Goal: Use online tool/utility: Use online tool/utility

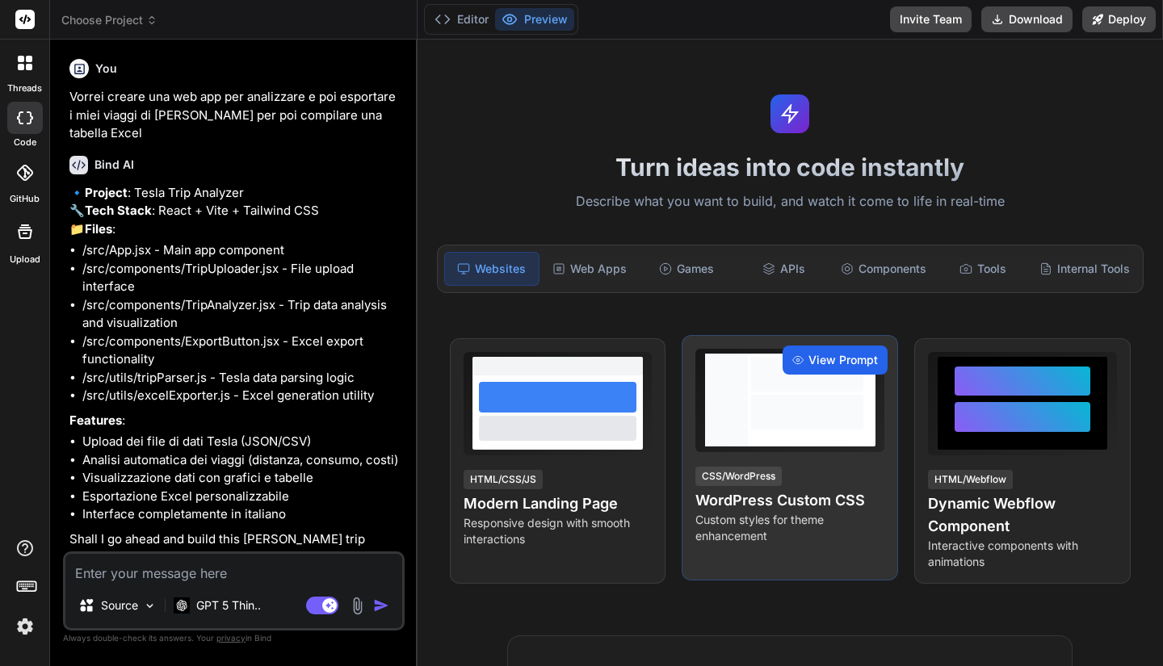
scroll to position [46, 0]
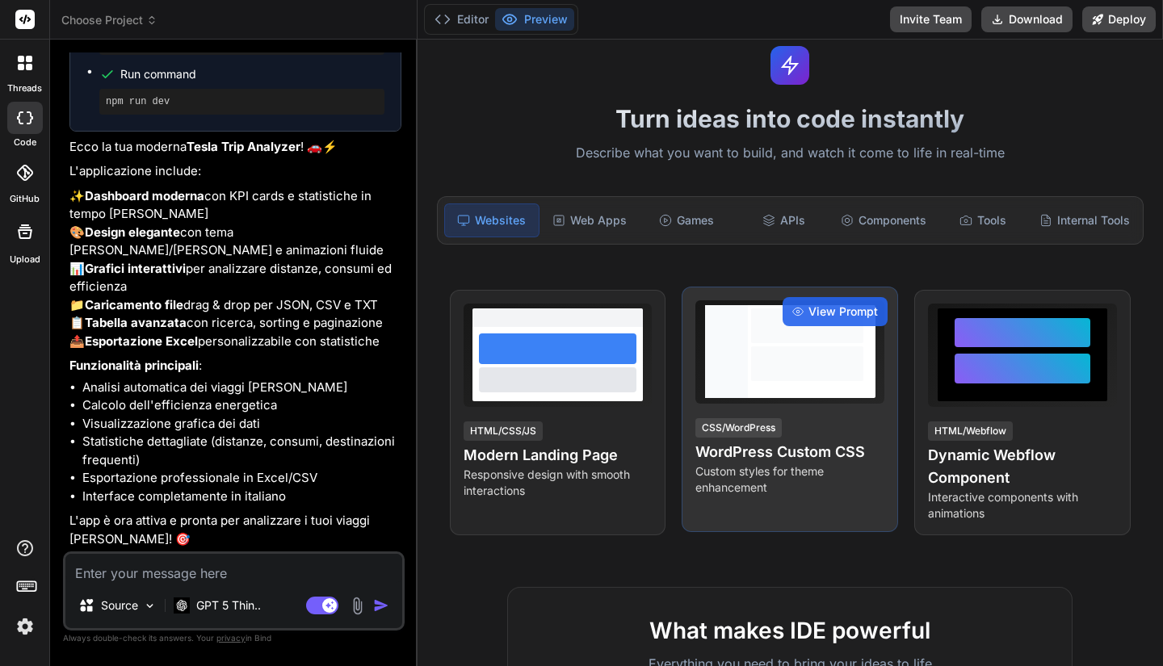
click at [817, 385] on div at bounding box center [807, 351] width 119 height 93
click at [832, 319] on span "View Prompt" at bounding box center [843, 312] width 69 height 16
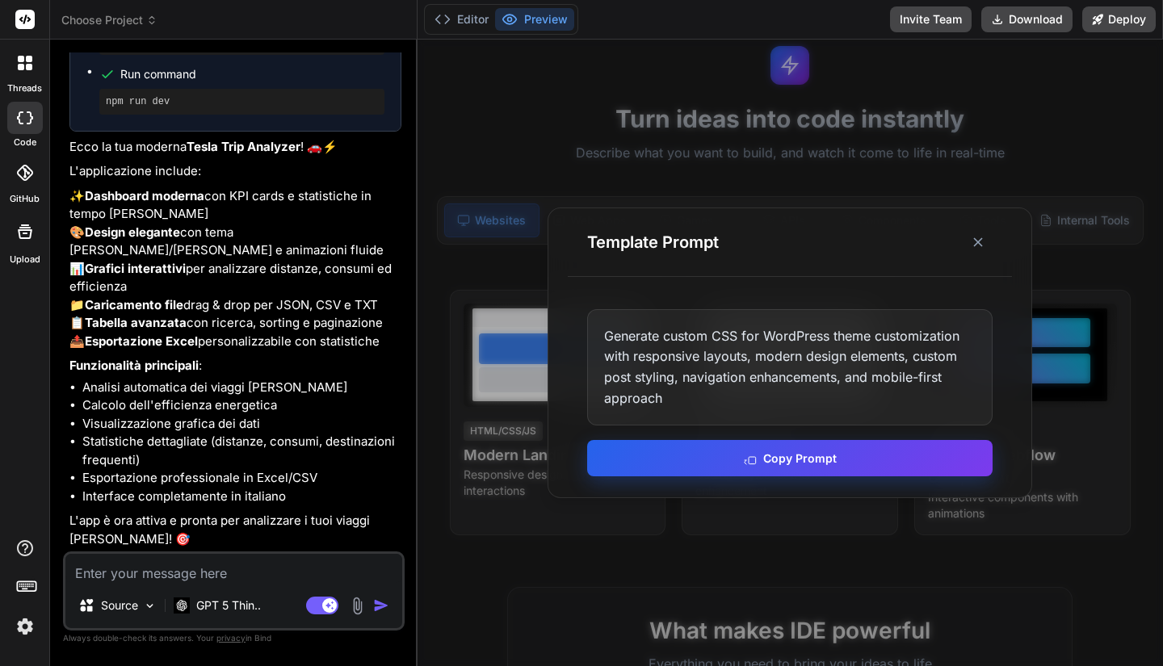
click at [799, 459] on button "Copy Prompt" at bounding box center [789, 458] width 405 height 36
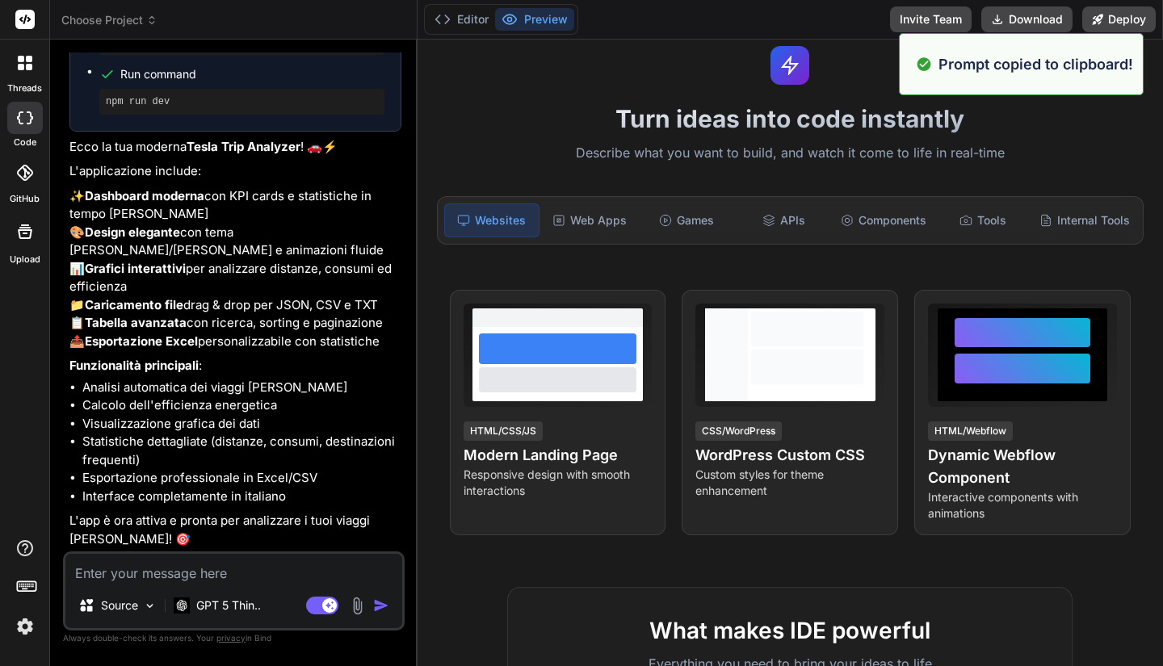
click at [175, 473] on li "Esportazione professionale in Excel/CSV" at bounding box center [241, 478] width 319 height 19
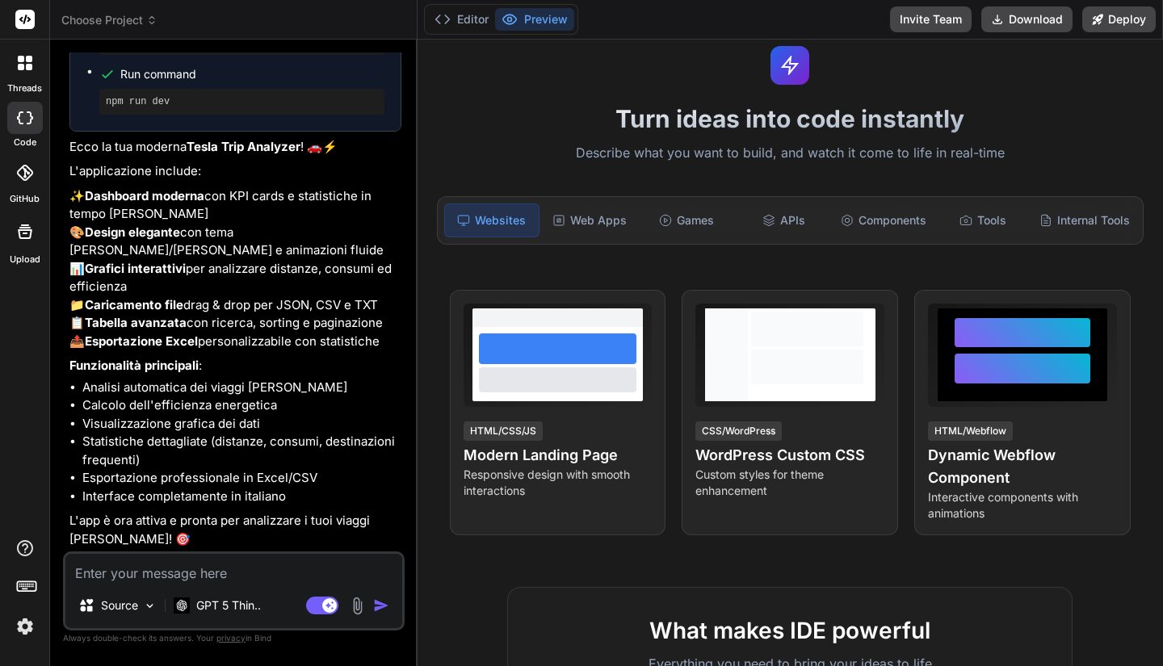
click at [258, 519] on p "L'app è ora attiva e pronta per analizzare i tuoi viaggi [PERSON_NAME]! 🎯" at bounding box center [235, 530] width 332 height 36
click at [226, 556] on textarea at bounding box center [233, 568] width 337 height 29
type textarea "l"
type textarea "x"
type textarea "l'"
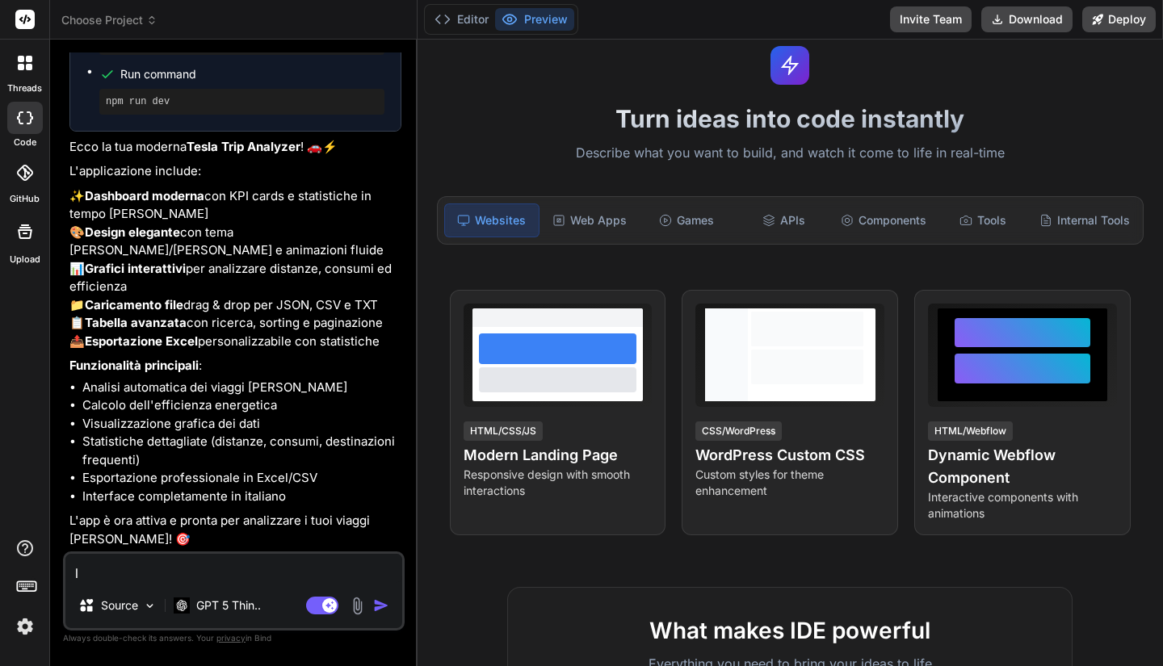
type textarea "x"
type textarea "l'a"
type textarea "x"
type textarea "l'an"
type textarea "x"
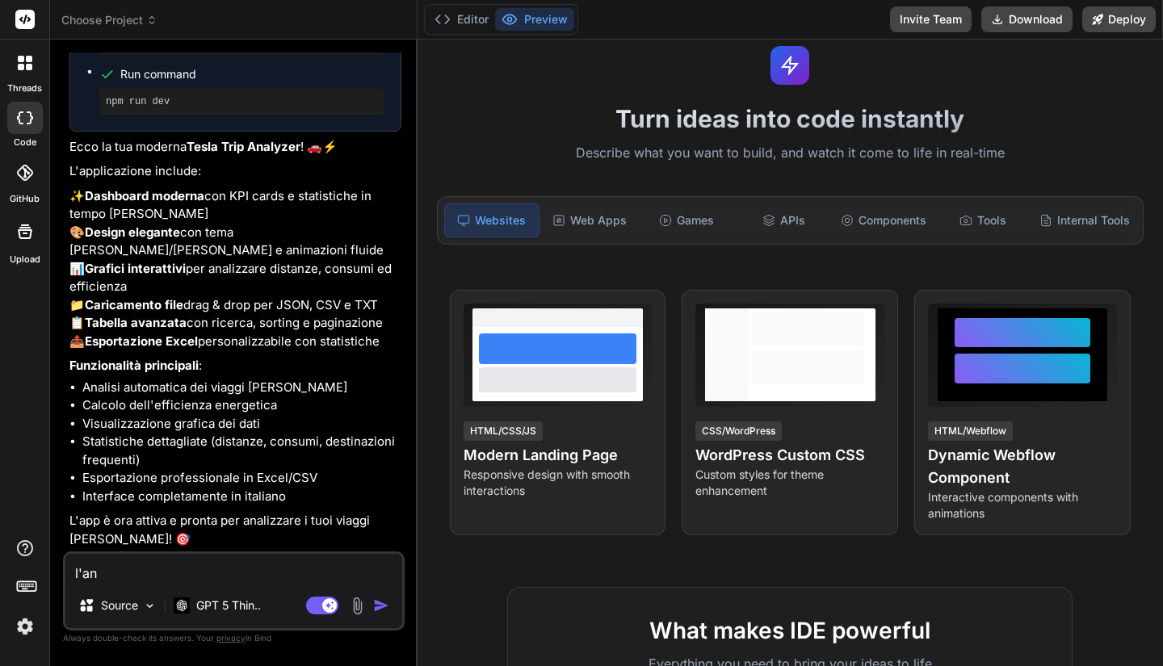
type textarea "l'ant"
type textarea "x"
type textarea "l'ante"
type textarea "x"
type textarea "l'antep"
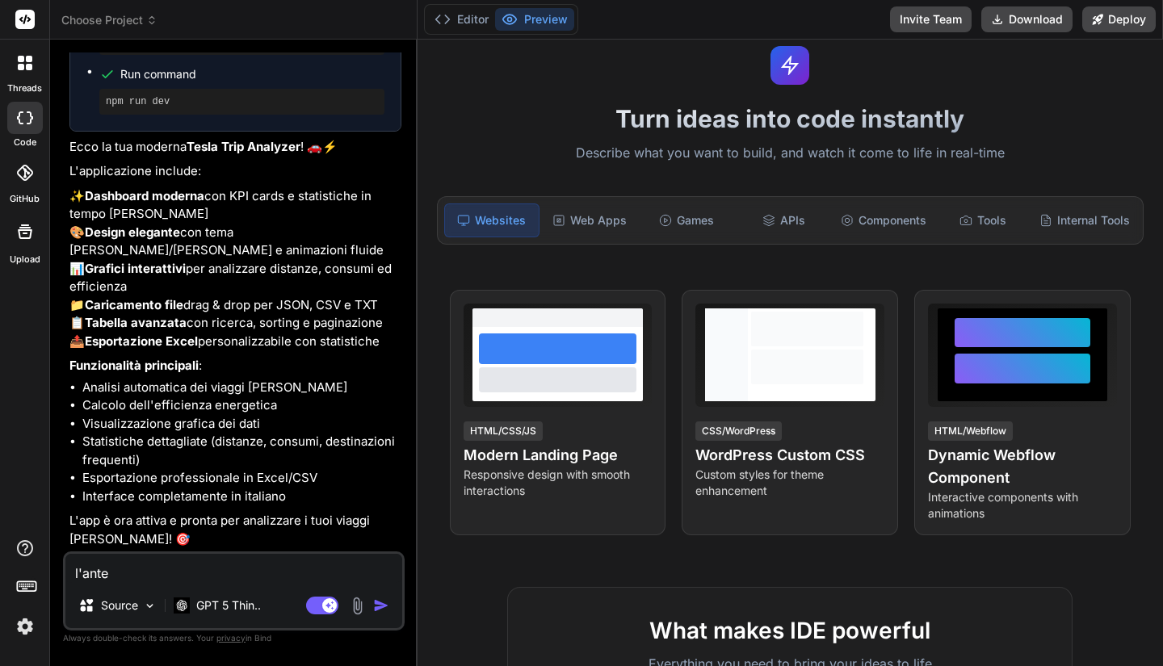
type textarea "x"
type textarea "l'antepr"
type textarea "x"
type textarea "l'antepri"
type textarea "x"
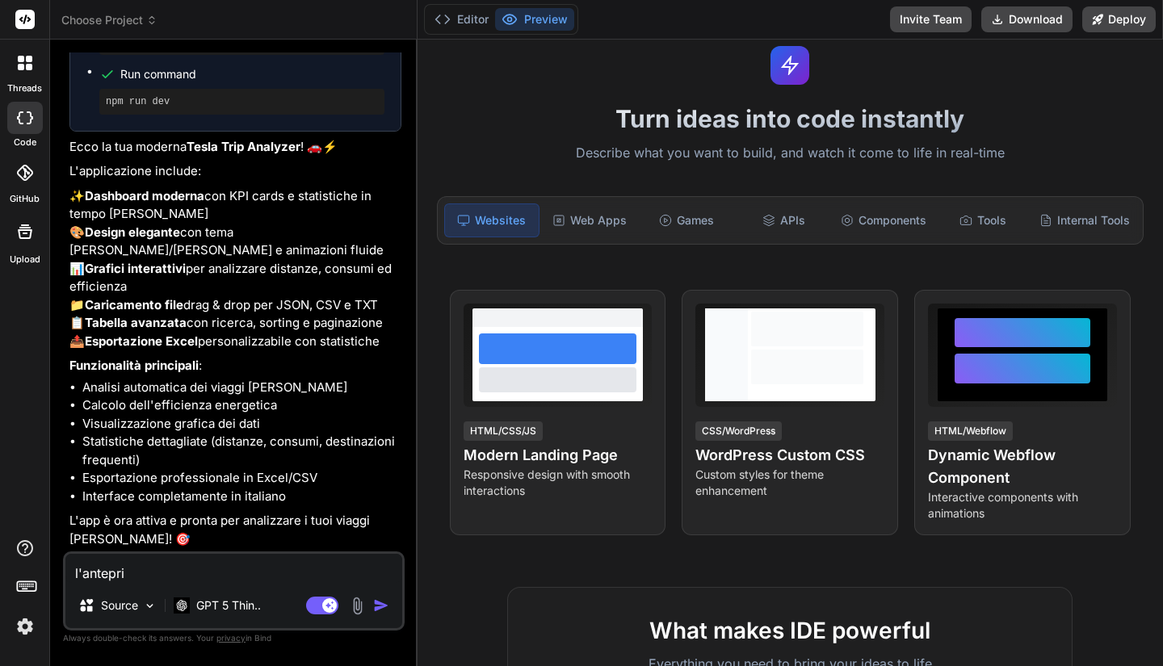
type textarea "l'anteprim"
type textarea "x"
type textarea "l'anteprima"
type textarea "x"
type textarea "l'anteprima-"
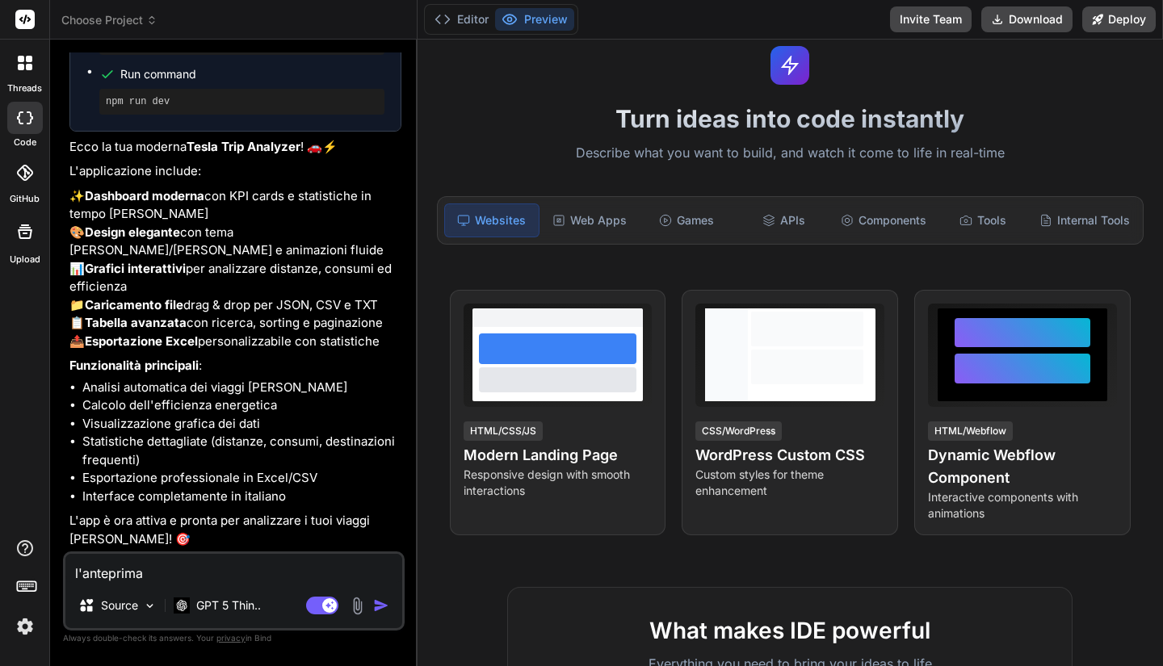
type textarea "x"
type textarea "l'anteprima"
type textarea "x"
type textarea "l'anteprima?"
type textarea "x"
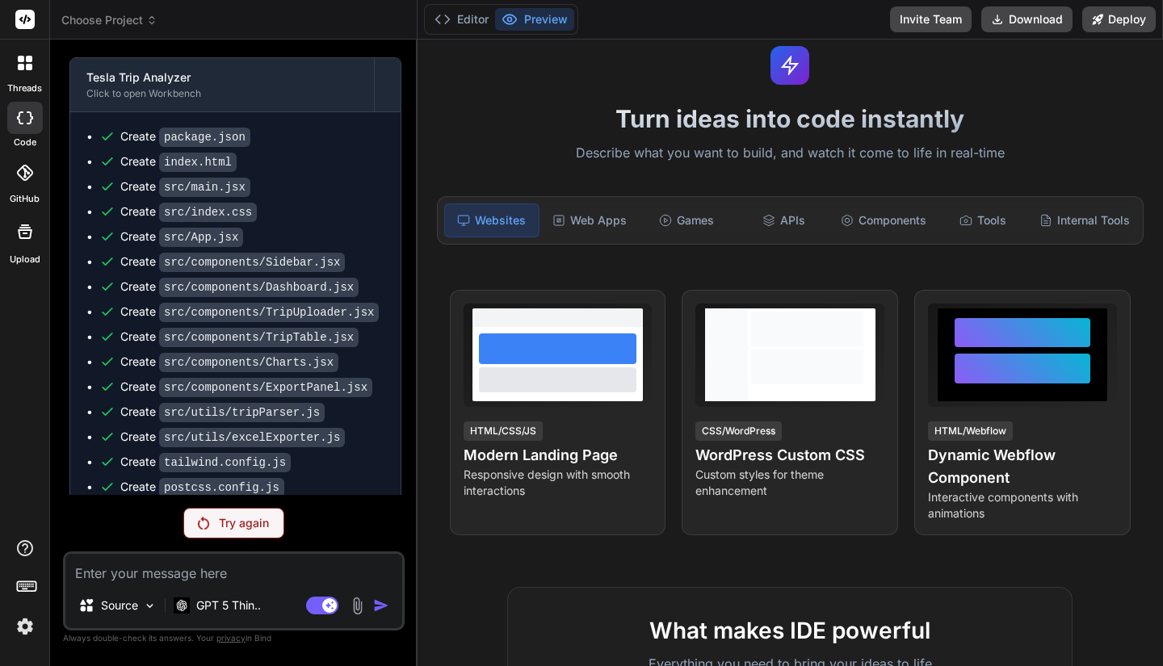
scroll to position [1233, 0]
click at [250, 518] on p "Try again" at bounding box center [244, 523] width 50 height 16
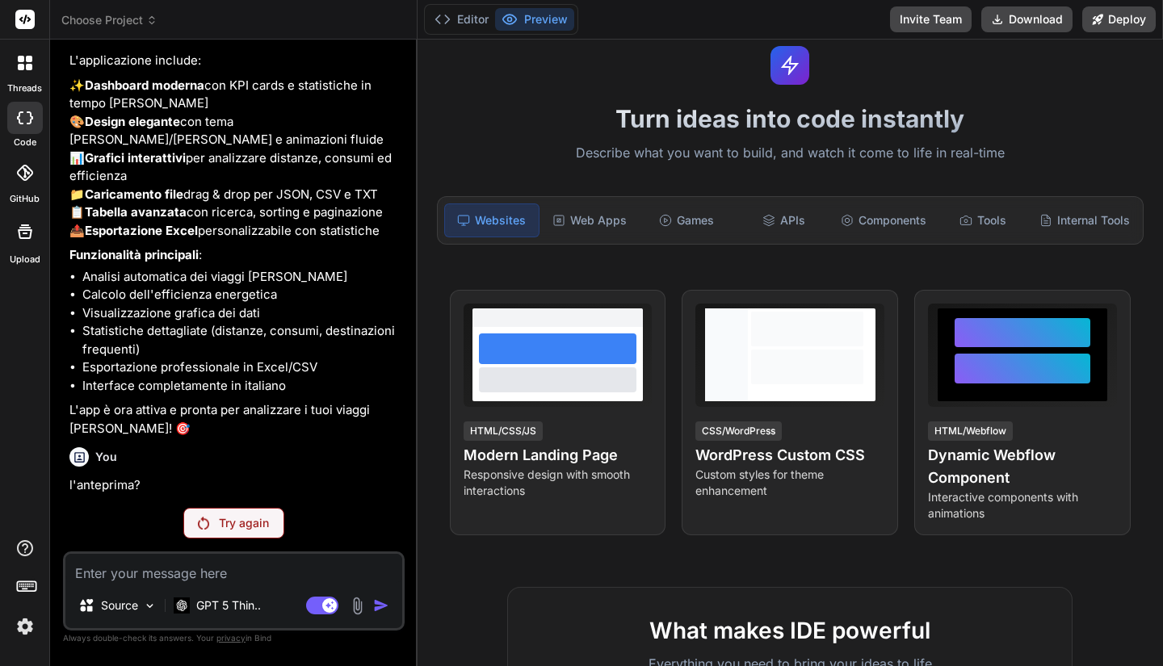
scroll to position [1991, 0]
click at [204, 525] on img at bounding box center [203, 523] width 11 height 13
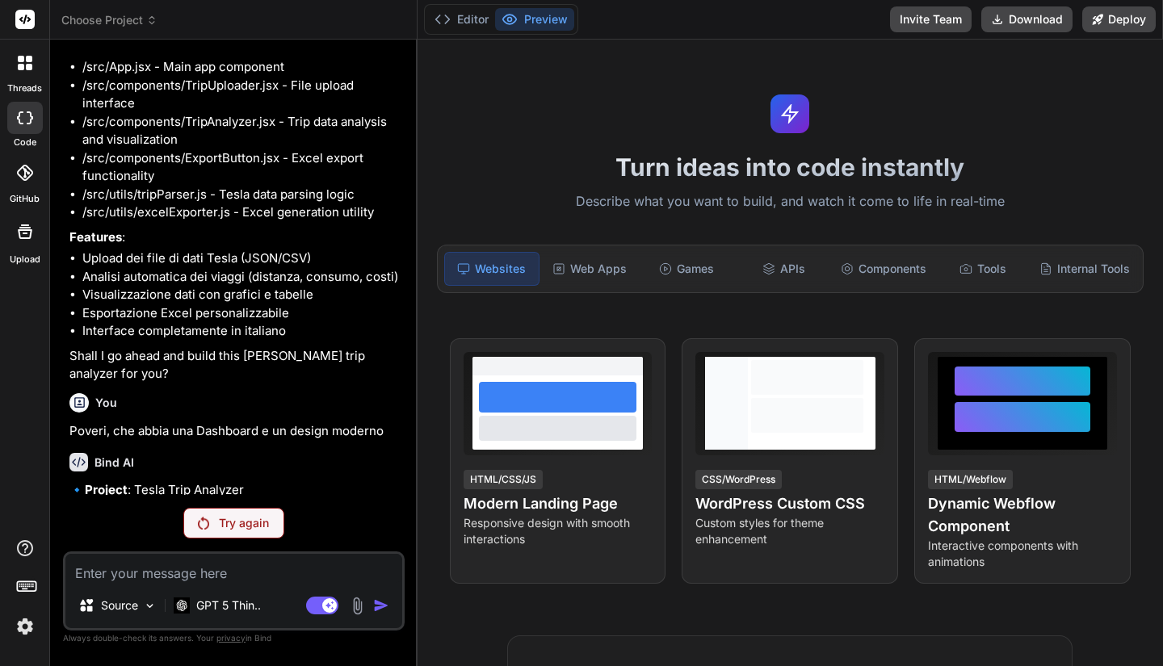
scroll to position [0, 0]
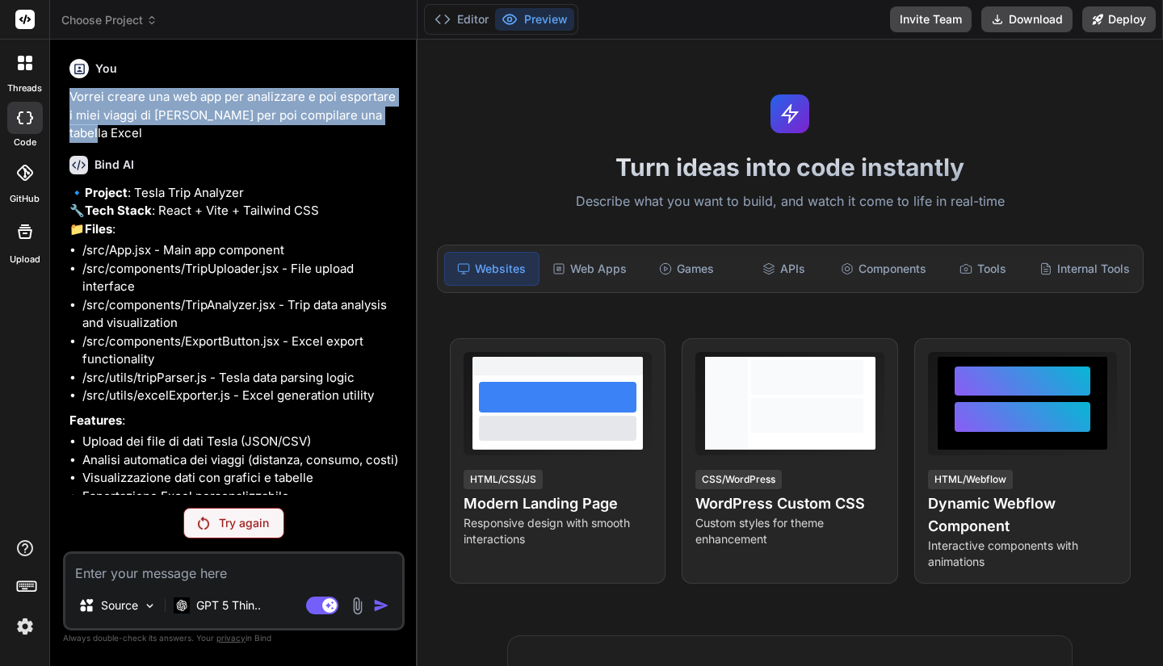
drag, startPoint x: 69, startPoint y: 98, endPoint x: 384, endPoint y: 116, distance: 314.7
click at [384, 116] on p "Vorrei creare una web app per analizzare e poi esportare i miei viaggi di [PERS…" at bounding box center [235, 115] width 332 height 55
copy p "Vorrei creare una web app per analizzare e poi esportare i miei viaggi di [PERS…"
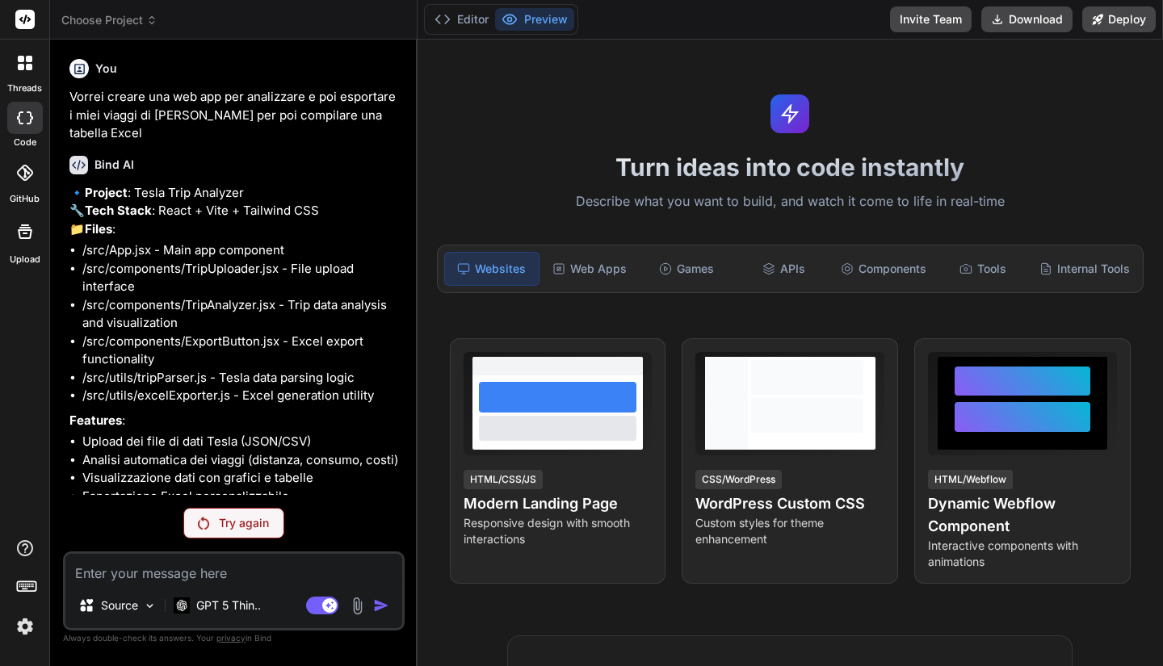
click at [35, 27] on div at bounding box center [24, 20] width 49 height 40
click at [34, 19] on rect at bounding box center [24, 19] width 19 height 19
click at [89, 16] on span "Choose Project" at bounding box center [109, 20] width 96 height 16
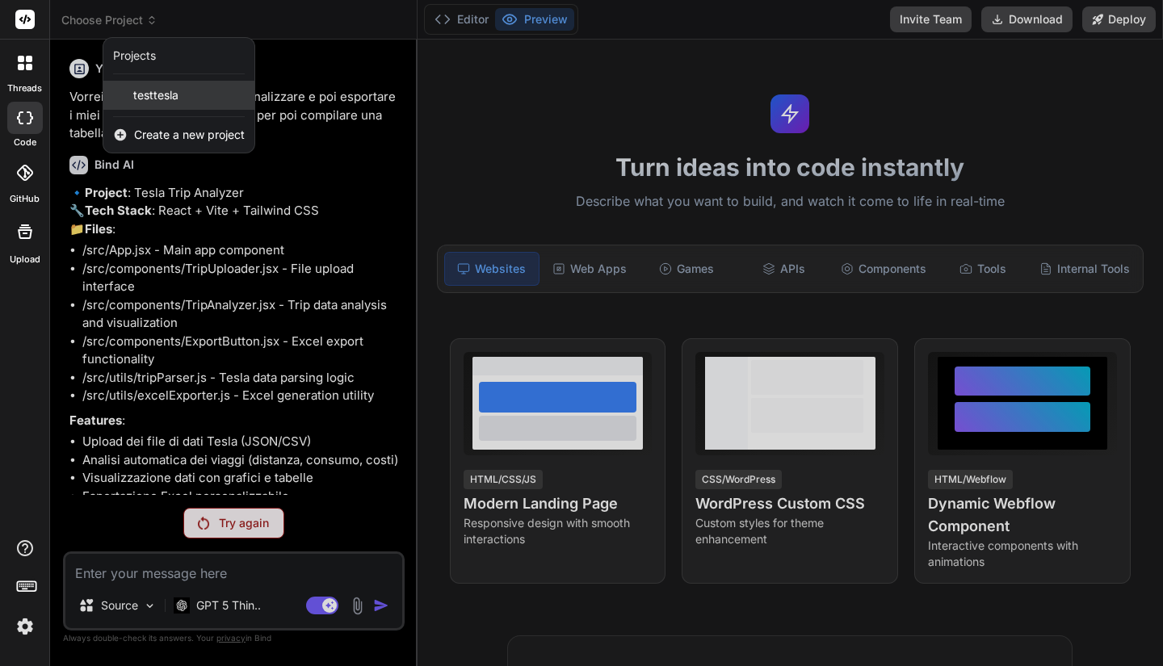
click at [174, 93] on span "testtesla" at bounding box center [155, 95] width 45 height 16
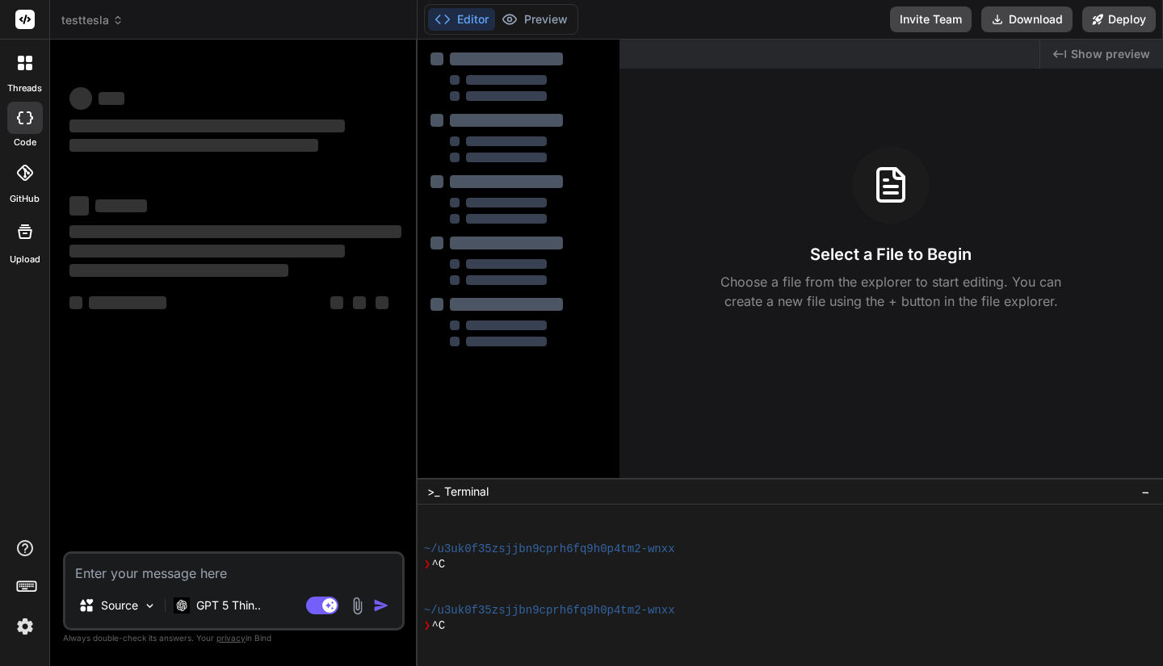
type textarea "x"
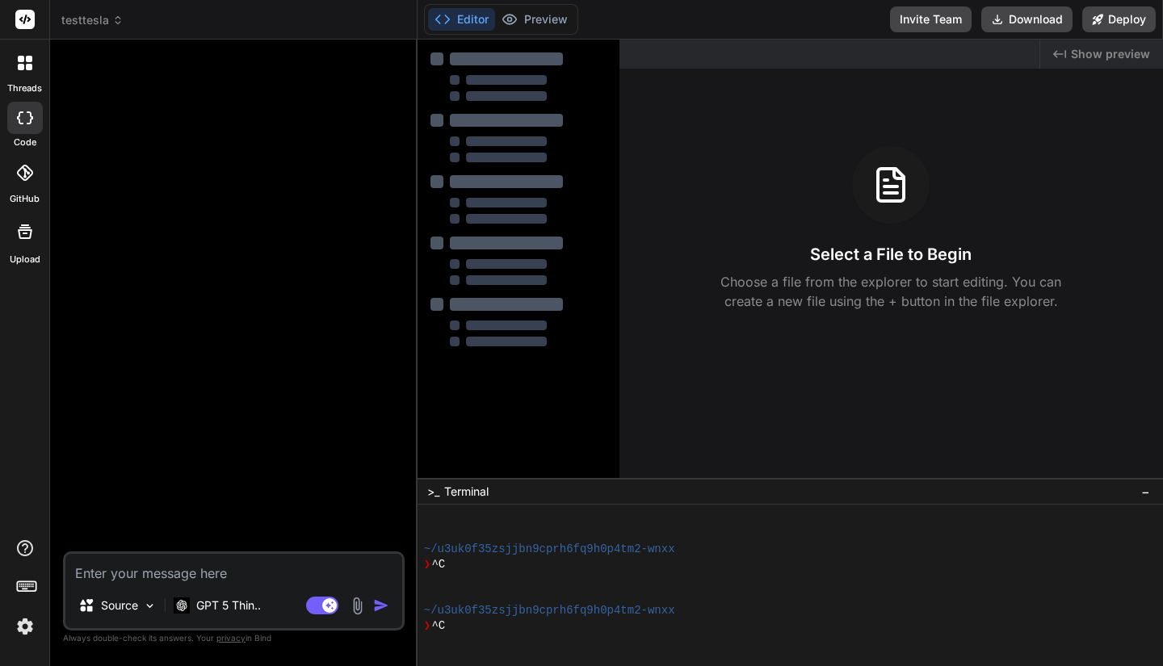
click at [270, 565] on textarea at bounding box center [233, 568] width 337 height 29
paste textarea "Vorrei creare una web app per analizzare e poi esportare i miei viaggi di [PERS…"
type textarea "Vorrei creare una web app per analizzare e poi esportare i miei viaggi di [PERS…"
type textarea "x"
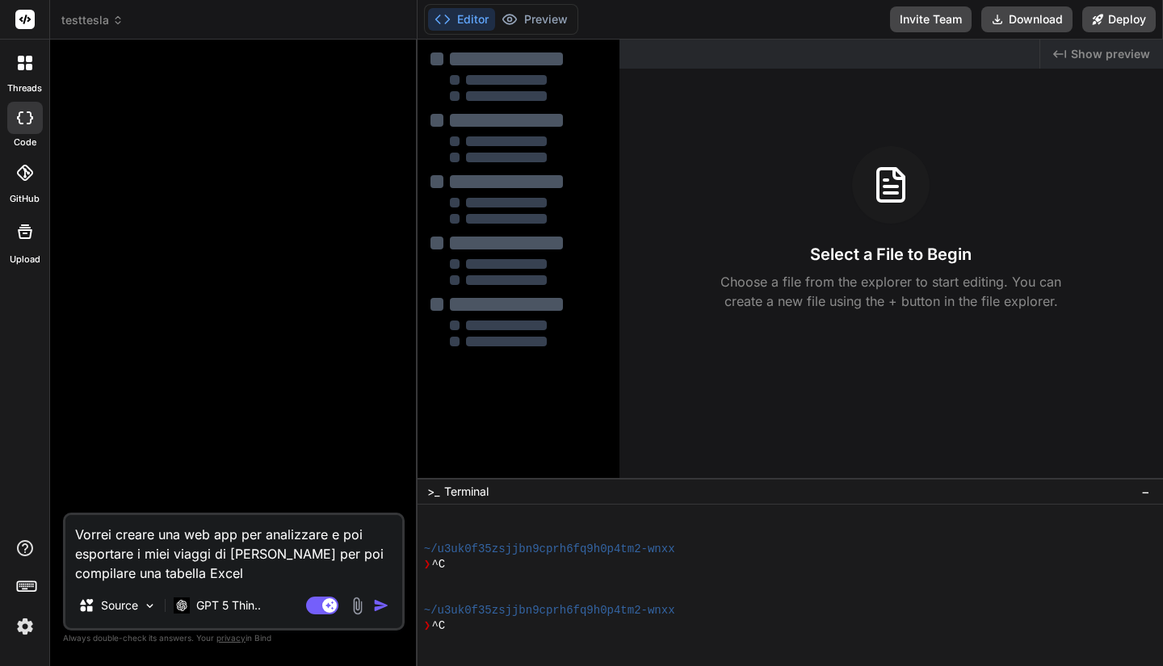
type textarea "Vorrei creare una web app per analizzare e poi esportare i miei viaggi di [PERS…"
click at [377, 608] on img "button" at bounding box center [381, 606] width 16 height 16
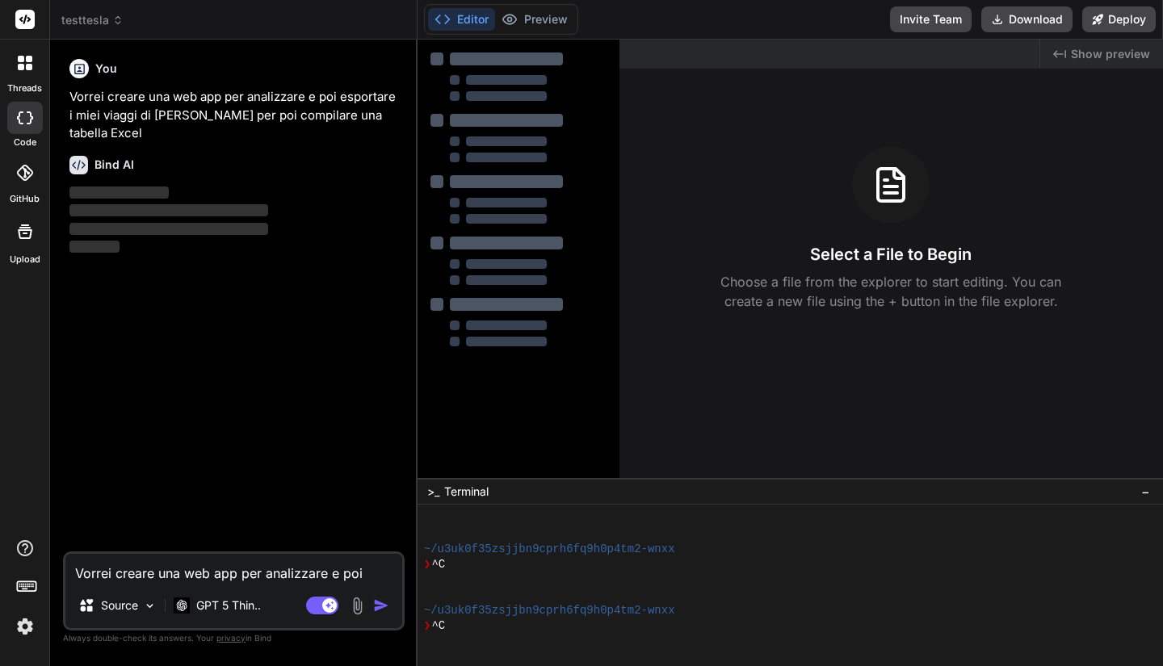
type textarea "x"
